Goal: Download file/media

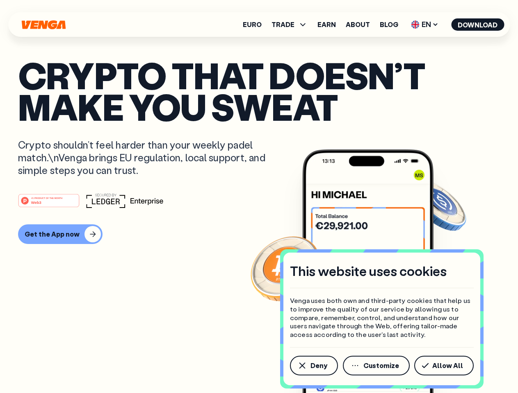
click at [259, 197] on div "#1 PRODUCT OF THE MONTH Web3" at bounding box center [258, 200] width 481 height 15
click at [313, 366] on span "Deny" at bounding box center [318, 366] width 17 height 7
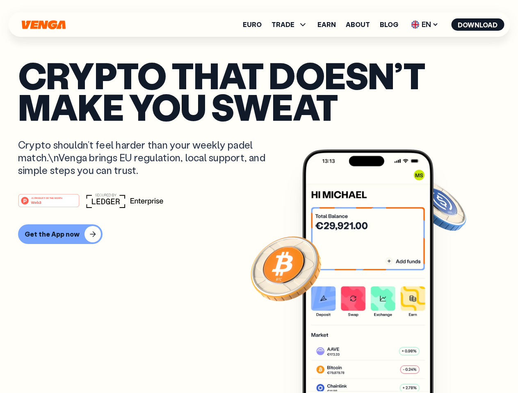
click at [377, 366] on img at bounding box center [367, 287] width 131 height 275
click at [445, 366] on article "Crypto that doesn’t make you sweat Crypto shouldn’t feel harder than your weekl…" at bounding box center [258, 212] width 481 height 307
click at [292, 25] on span "TRADE" at bounding box center [282, 24] width 23 height 7
click at [425, 25] on span "EN" at bounding box center [424, 24] width 33 height 13
click at [477, 25] on button "Download" at bounding box center [477, 24] width 53 height 12
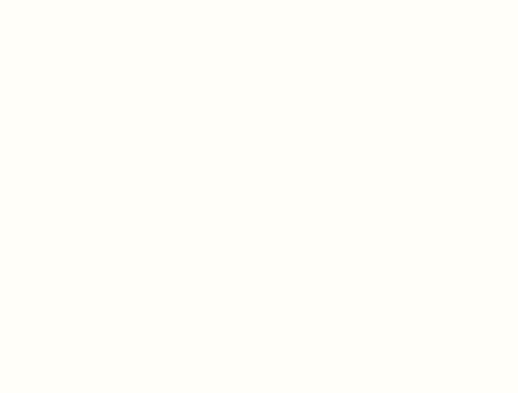
click at [259, 0] on html "This website uses cookies Venga uses both own and third-party cookies that help…" at bounding box center [259, 0] width 518 height 0
click at [59, 0] on html "This website uses cookies Venga uses both own and third-party cookies that help…" at bounding box center [259, 0] width 518 height 0
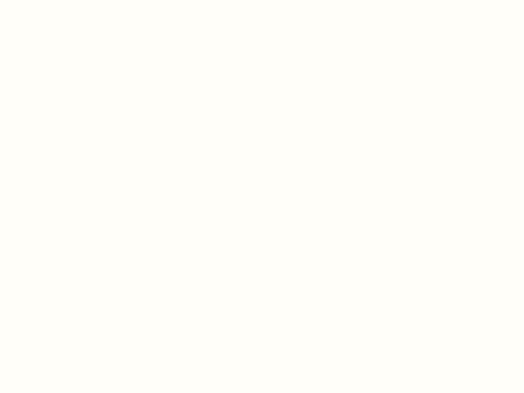
click at [50, 0] on html "This website uses cookies Venga uses both own and third-party cookies that help…" at bounding box center [262, 0] width 524 height 0
